Goal: Transaction & Acquisition: Purchase product/service

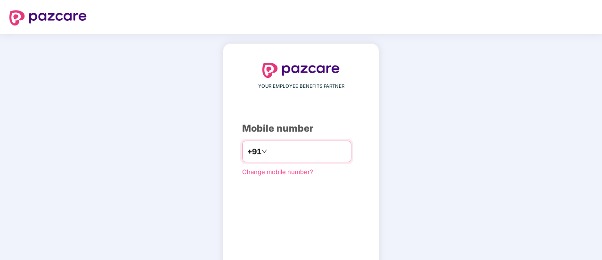
click at [274, 148] on input "number" at bounding box center [307, 151] width 77 height 15
type input "*"
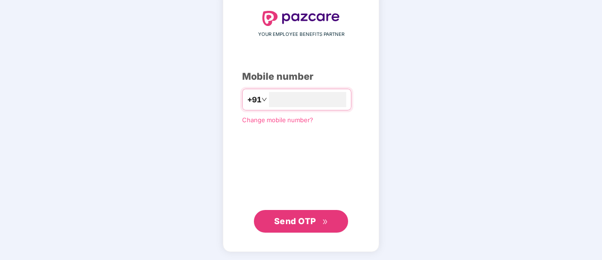
type input "**********"
click at [296, 228] on button "Send OTP" at bounding box center [301, 220] width 94 height 23
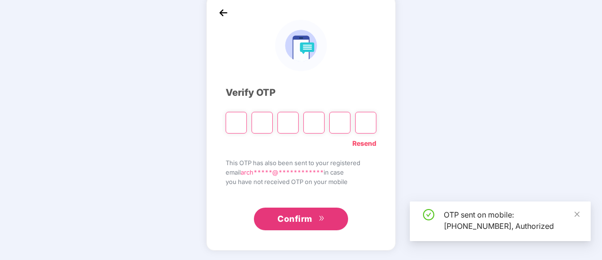
scroll to position [47, 0]
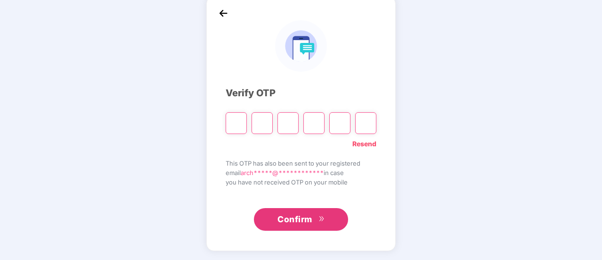
type input "*"
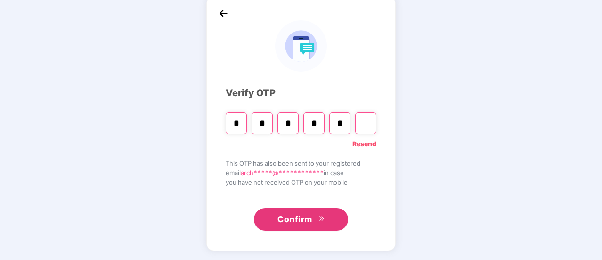
type input "*"
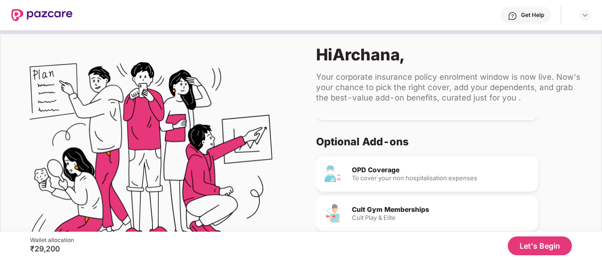
scroll to position [0, 0]
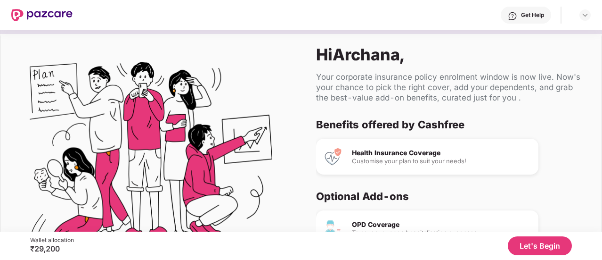
click at [381, 158] on div "Customise your plan to suit your needs!" at bounding box center [441, 161] width 179 height 6
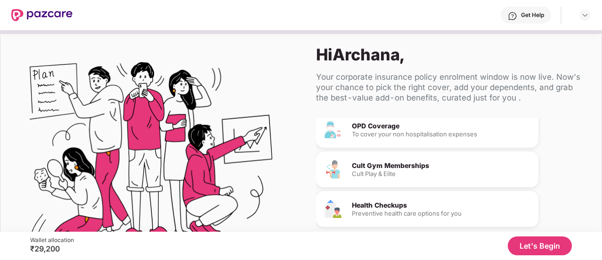
scroll to position [57, 0]
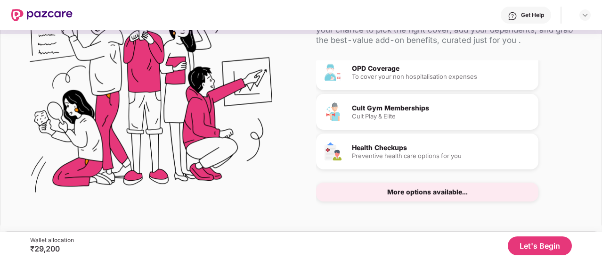
click at [533, 251] on button "Let's Begin" at bounding box center [540, 245] width 64 height 19
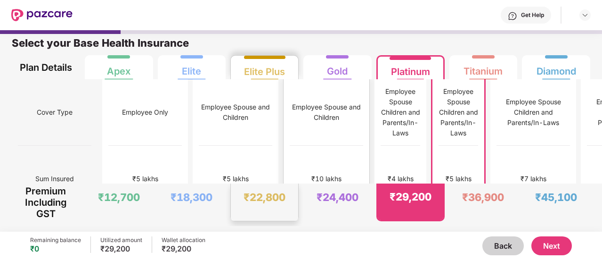
scroll to position [0, 0]
click at [491, 246] on button "Back" at bounding box center [502, 245] width 41 height 19
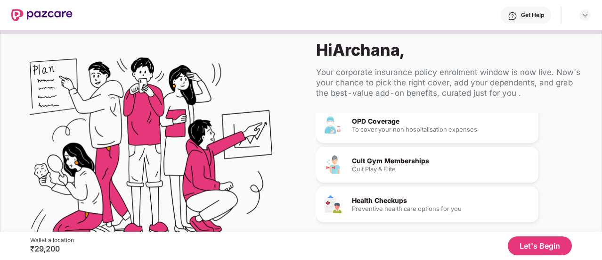
scroll to position [0, 0]
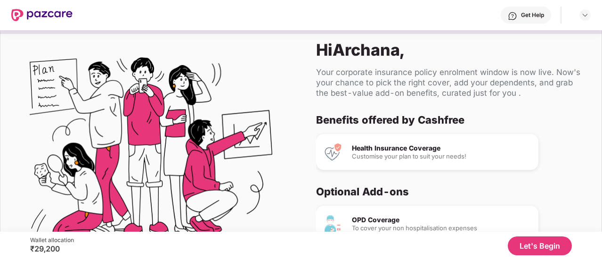
click at [528, 250] on button "Let's Begin" at bounding box center [540, 245] width 64 height 19
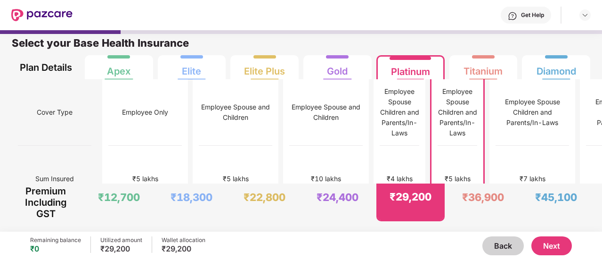
click at [553, 241] on button "Next" at bounding box center [551, 245] width 41 height 19
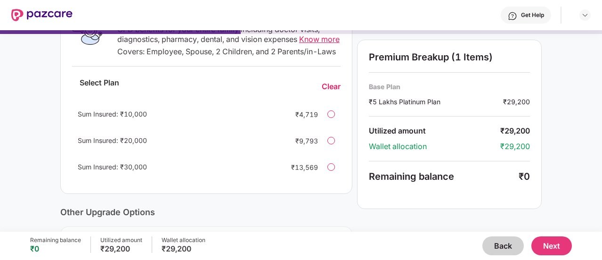
click at [318, 125] on div "Sum Insured: ₹10,000 ₹4,719" at bounding box center [206, 114] width 269 height 23
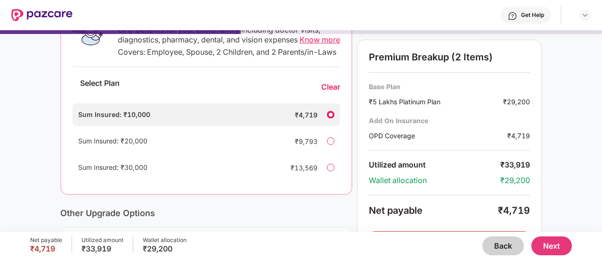
scroll to position [185, 0]
click at [318, 125] on div "Sum Insured: ₹10,000 ₹4,719" at bounding box center [207, 114] width 268 height 23
click at [330, 91] on div "Clear" at bounding box center [330, 86] width 19 height 10
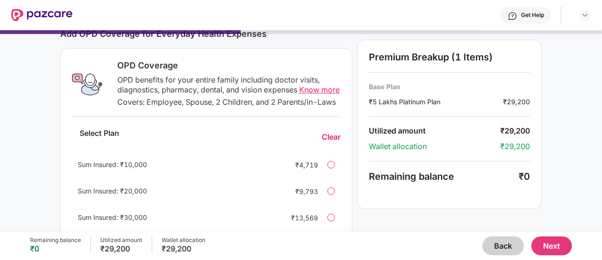
scroll to position [0, 0]
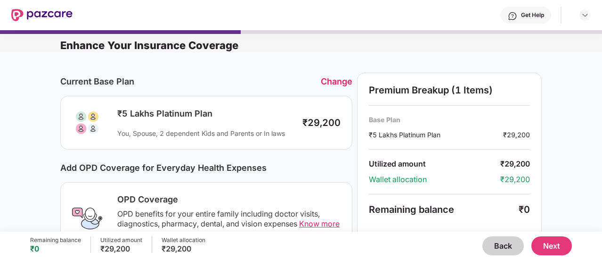
click at [558, 252] on button "Next" at bounding box center [551, 245] width 41 height 19
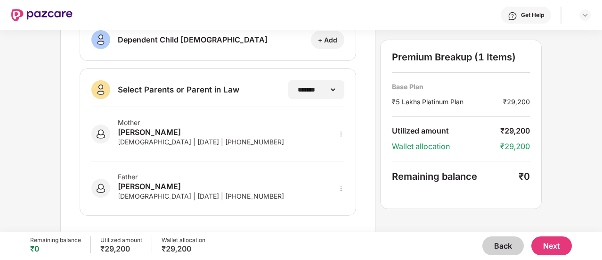
scroll to position [227, 0]
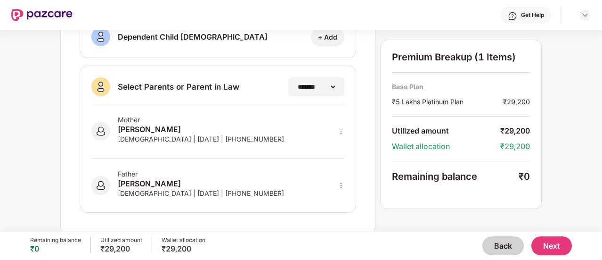
click at [546, 241] on button "Next" at bounding box center [551, 245] width 41 height 19
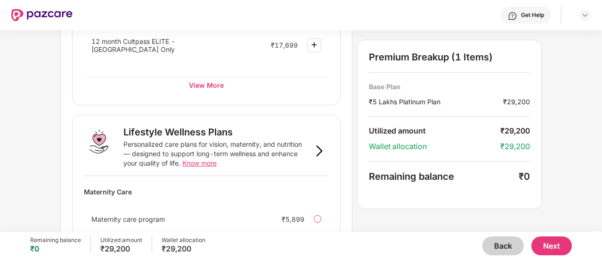
scroll to position [684, 0]
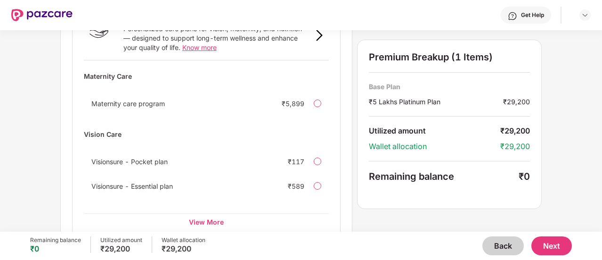
click at [550, 236] on button "Next" at bounding box center [551, 245] width 41 height 19
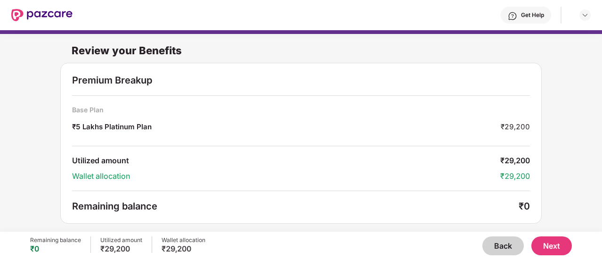
scroll to position [1, 0]
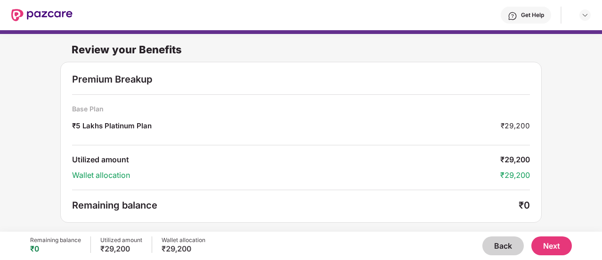
click at [554, 248] on button "Next" at bounding box center [551, 245] width 41 height 19
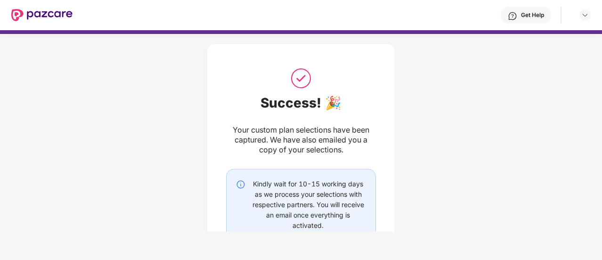
scroll to position [79, 0]
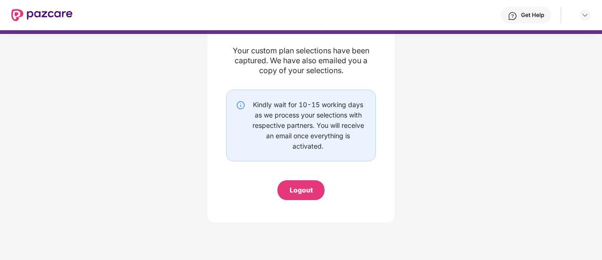
click at [296, 179] on div "Success! 🎉 Your custom plan selections have been captured. We have also emailed…" at bounding box center [301, 93] width 150 height 212
click at [295, 188] on div "Logout" at bounding box center [301, 190] width 23 height 10
